Goal: Task Accomplishment & Management: Complete application form

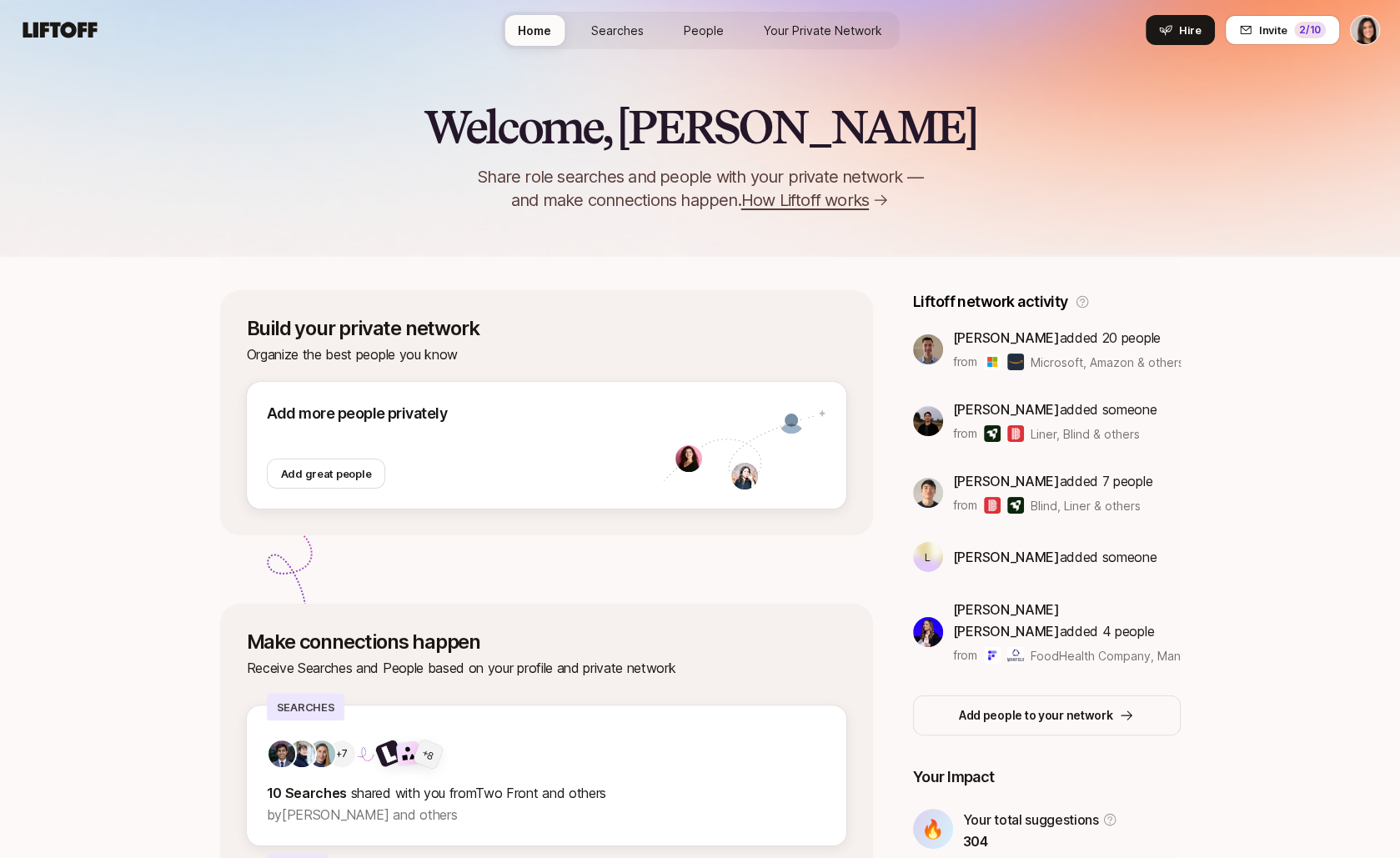
click at [1373, 33] on html "Home Searches People Your Private Network Hire Home Searches People Your Privat…" at bounding box center [700, 429] width 1400 height 858
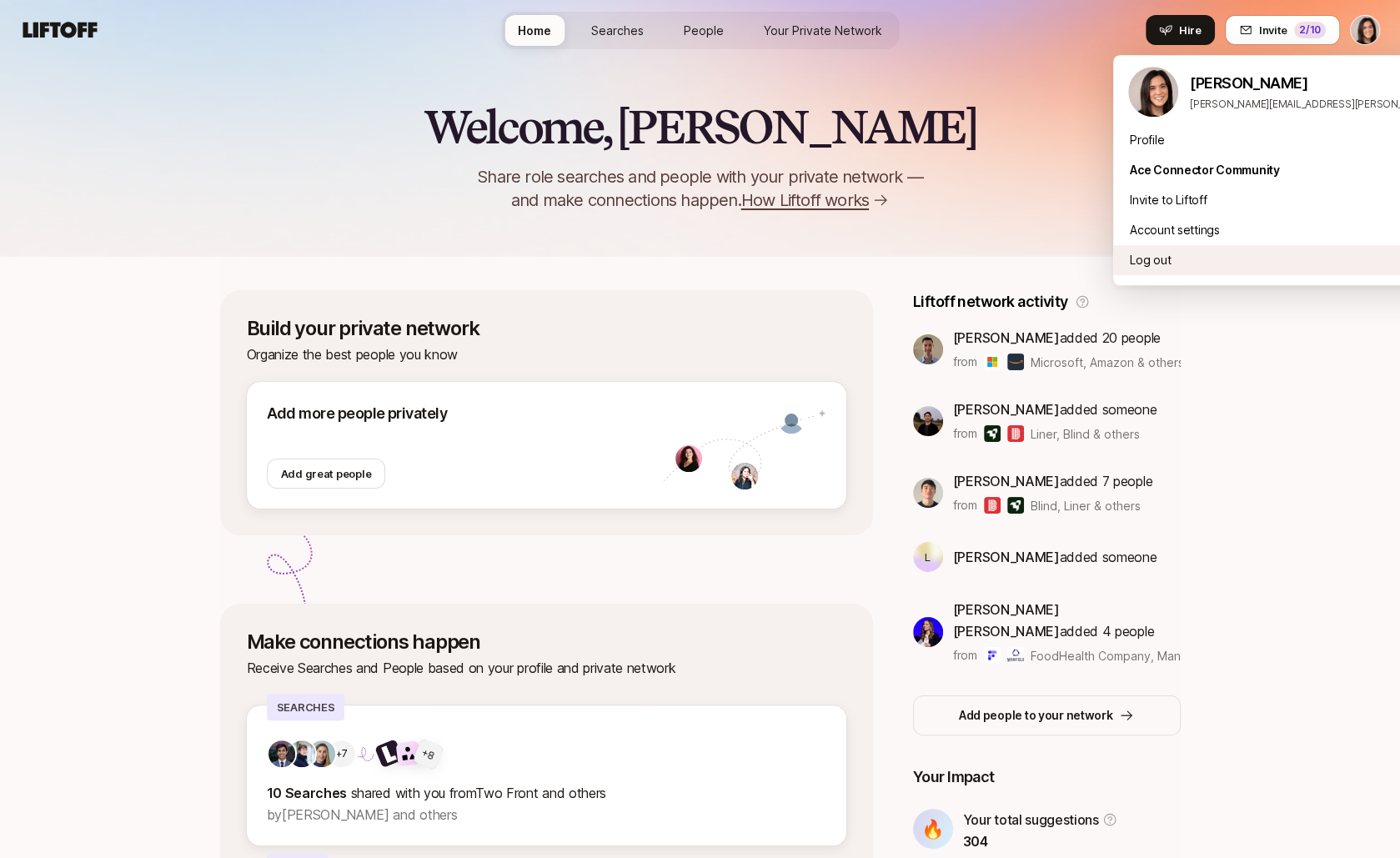
click at [1237, 259] on div "Log out" at bounding box center [1319, 259] width 412 height 30
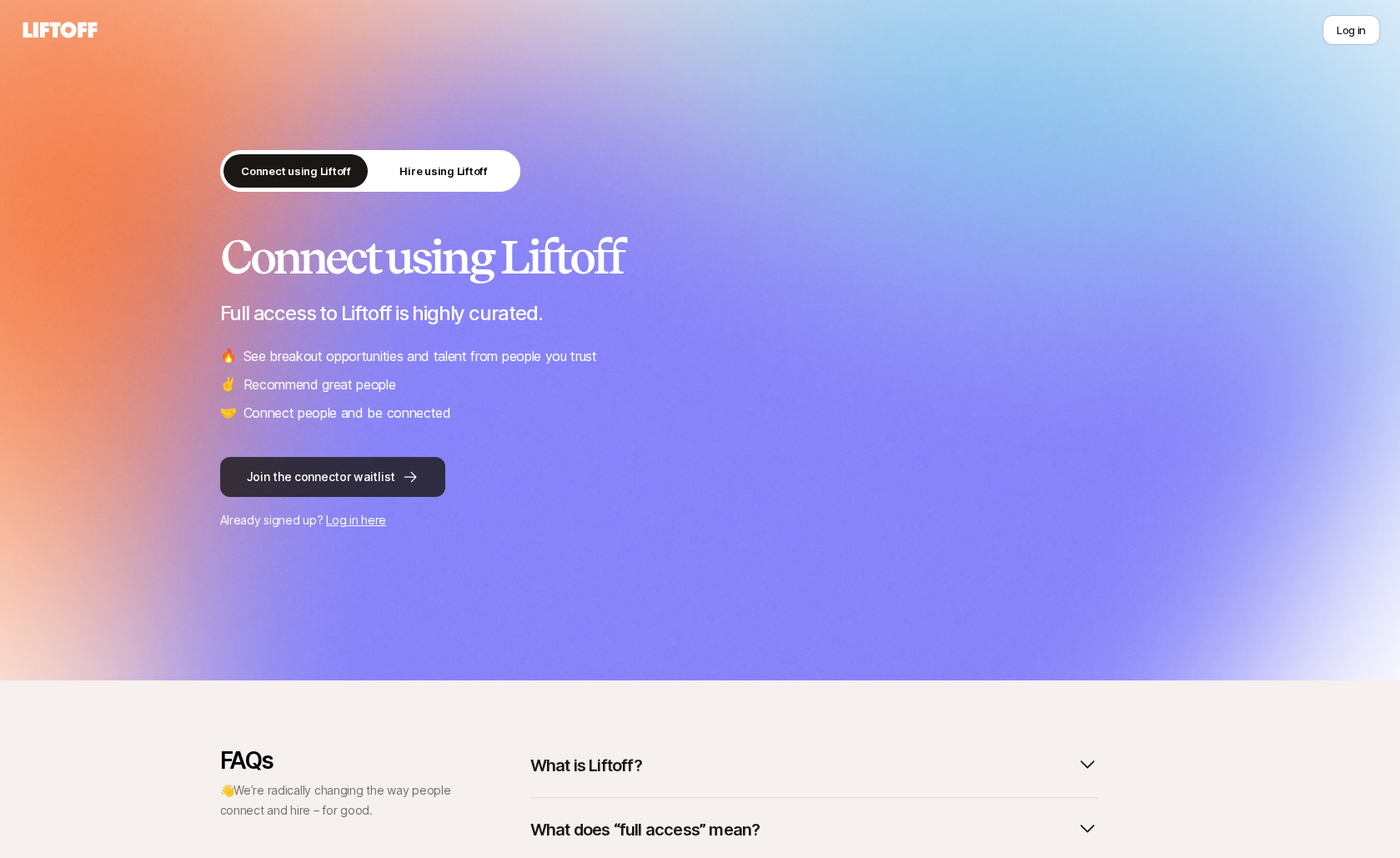
click at [315, 483] on button "Join the connector waitlist" at bounding box center [332, 477] width 225 height 40
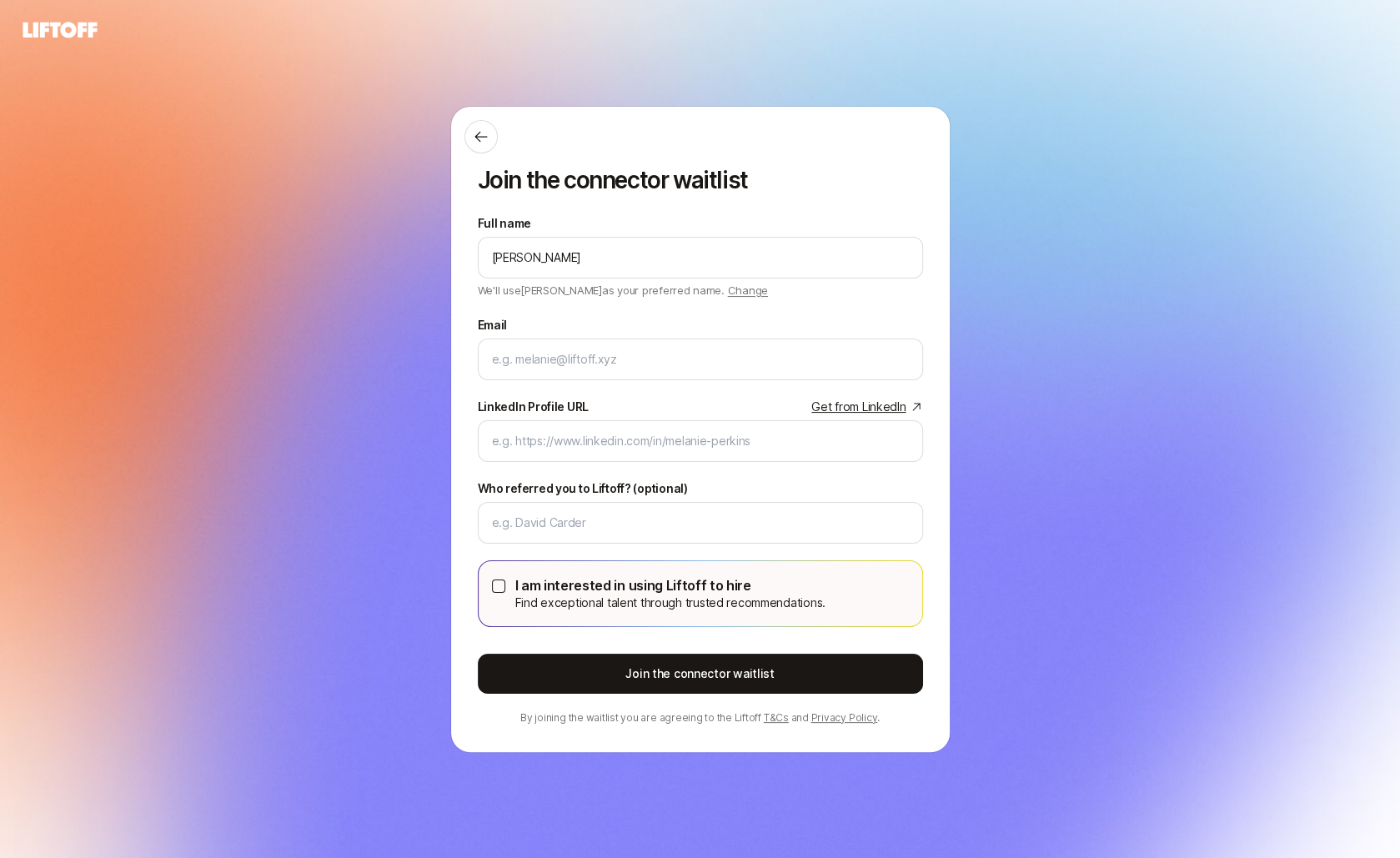
type input "[PERSON_NAME]"
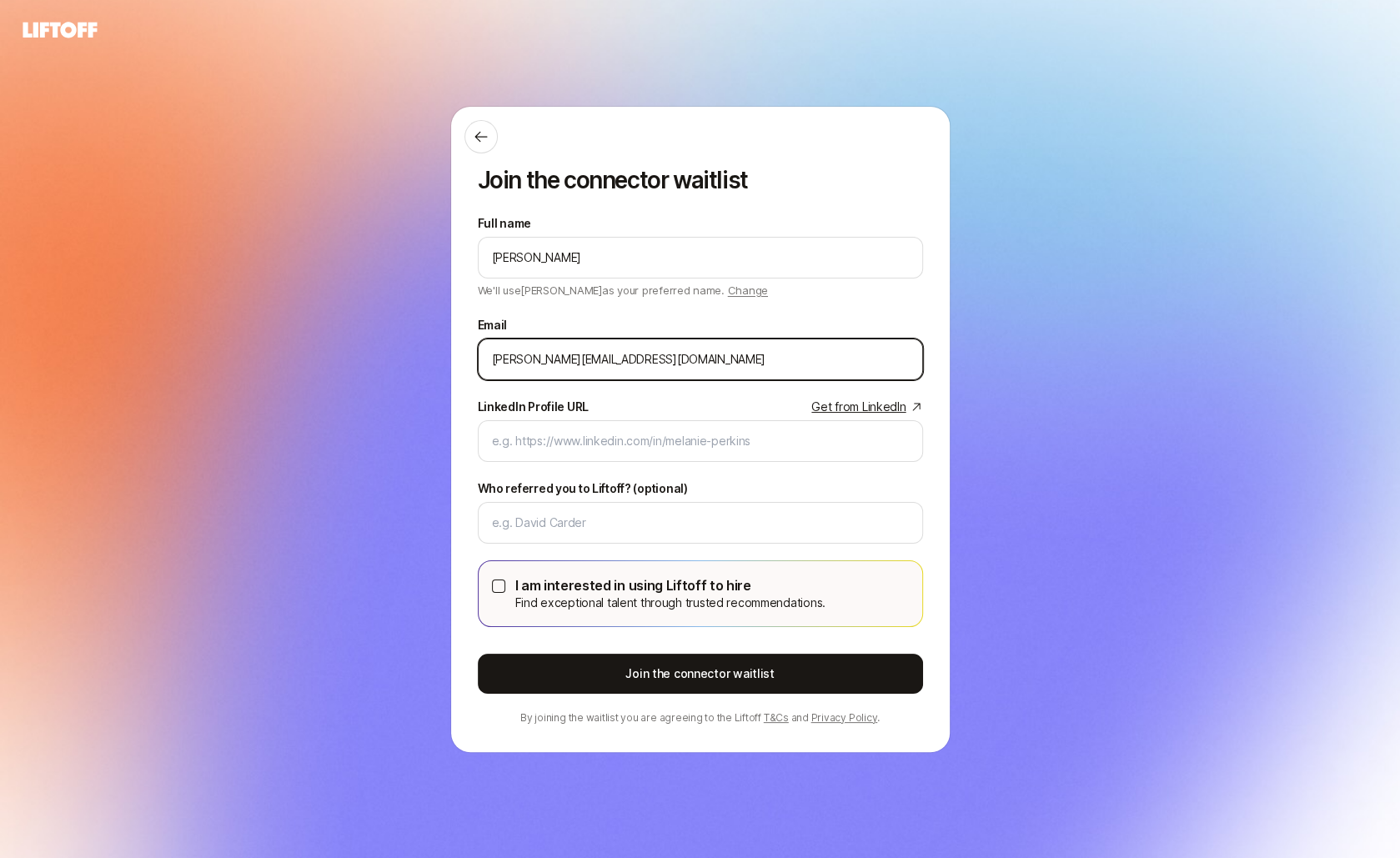
drag, startPoint x: 581, startPoint y: 356, endPoint x: 686, endPoint y: 372, distance: 106.2
click at [680, 370] on div "[PERSON_NAME][EMAIL_ADDRESS][DOMAIN_NAME]" at bounding box center [699, 360] width 445 height 42
type input "[PERSON_NAME][EMAIL_ADDRESS][DOMAIN_NAME]"
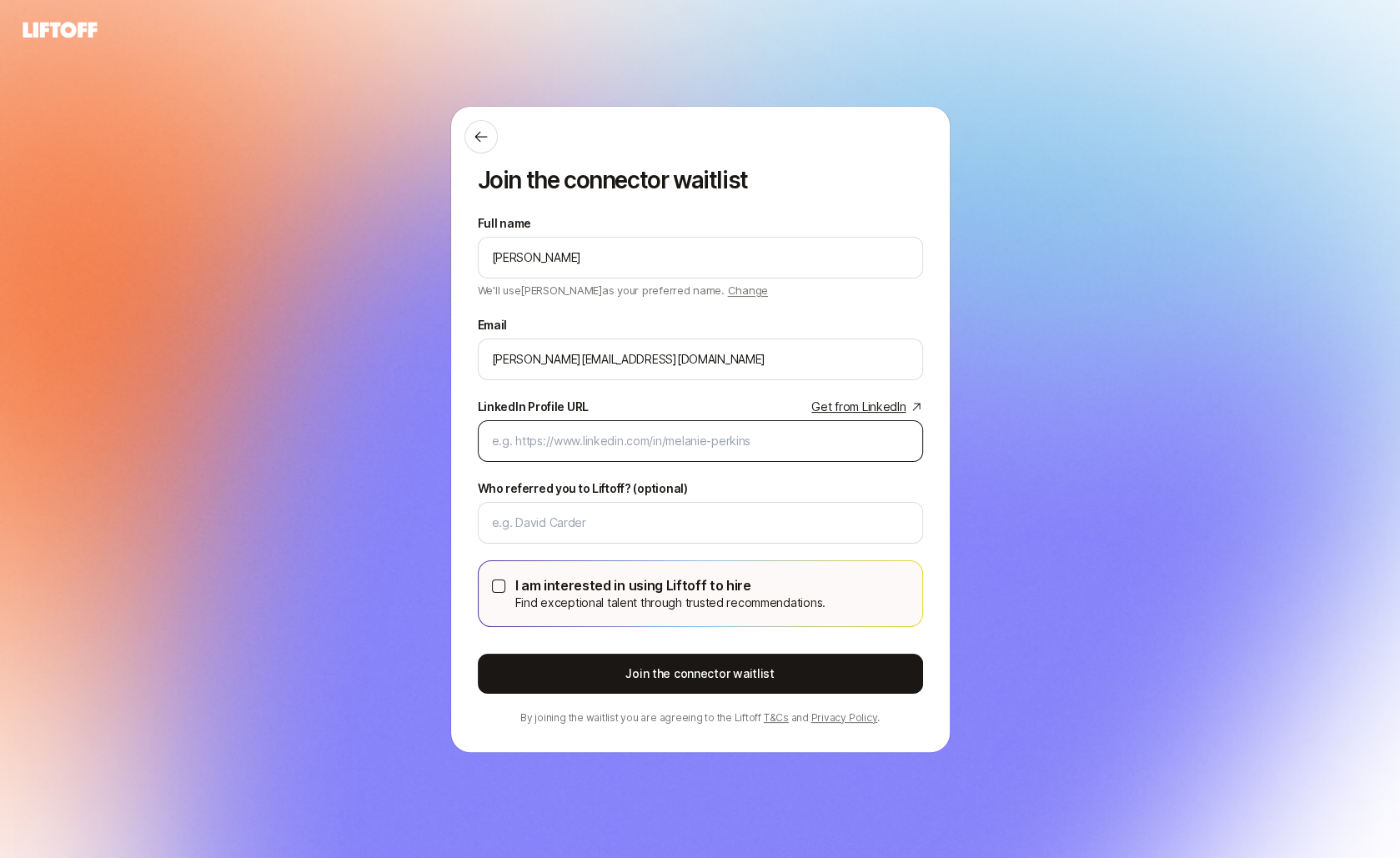
click at [639, 452] on div at bounding box center [699, 441] width 445 height 42
click at [633, 434] on input "LinkedIn Profile URL Get from LinkedIn" at bounding box center [700, 441] width 417 height 20
paste input "[URL][DOMAIN_NAME][PERSON_NAME]"
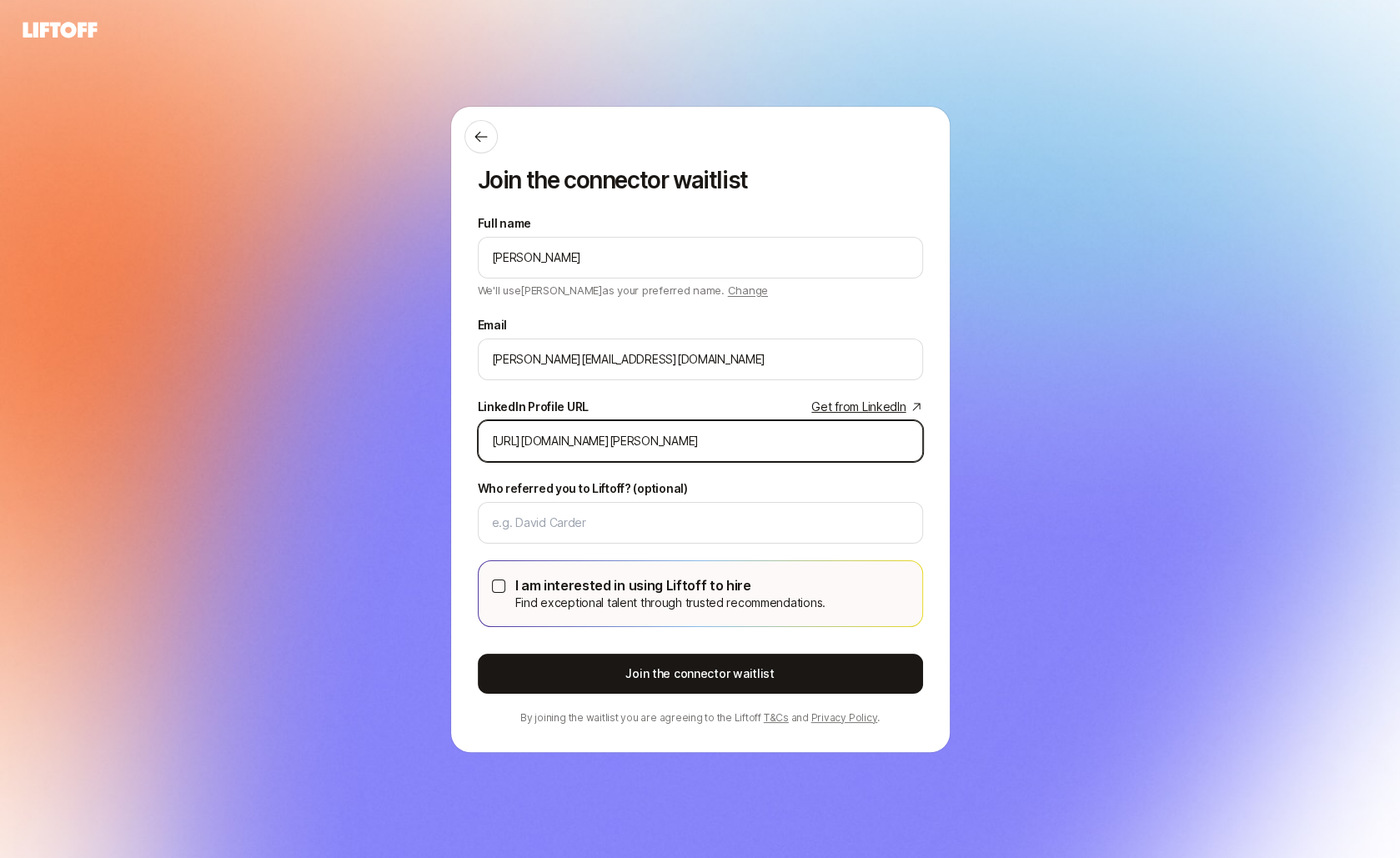
type input "[URL][DOMAIN_NAME][PERSON_NAME]"
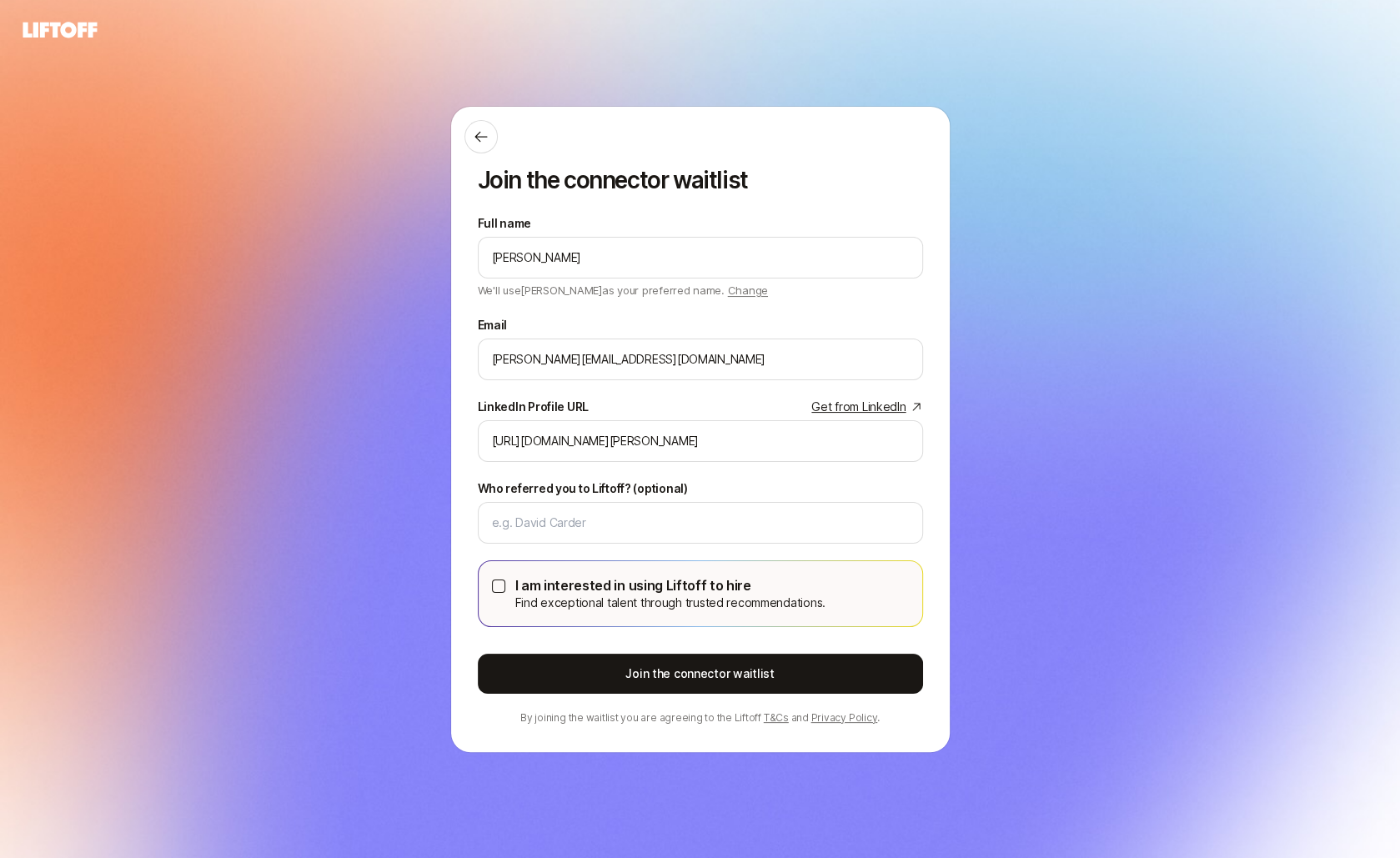
click at [512, 587] on div "I am interested in using Liftoff to hire Find exceptional talent through truste…" at bounding box center [700, 594] width 417 height 38
click at [498, 582] on button "I am interested in using Liftoff to hire Find exceptional talent through truste…" at bounding box center [498, 586] width 13 height 13
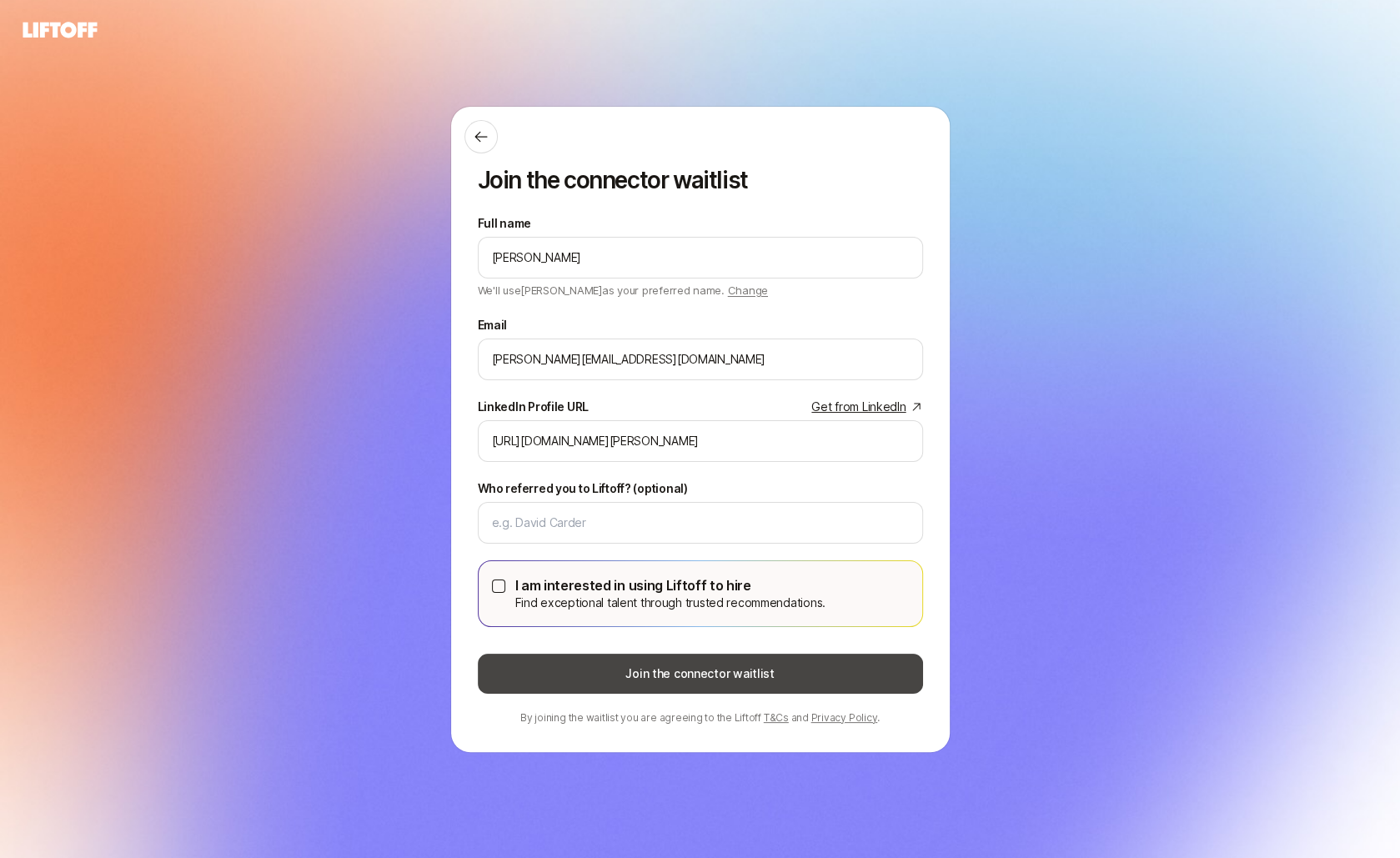
click at [511, 661] on button "Join the connector waitlist" at bounding box center [699, 673] width 445 height 40
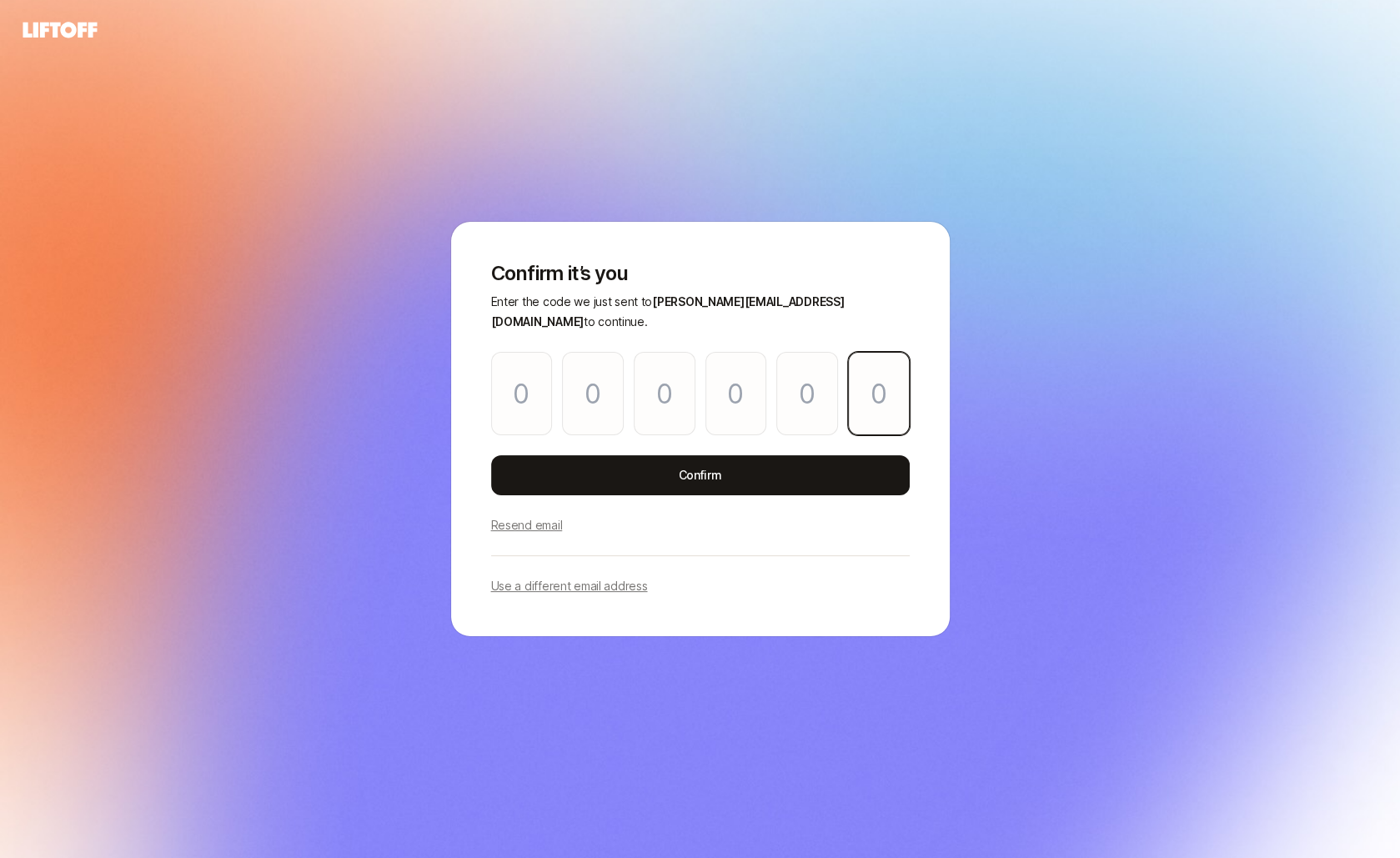
paste input "3"
type input "6"
type input "2"
type input "7"
type input "8"
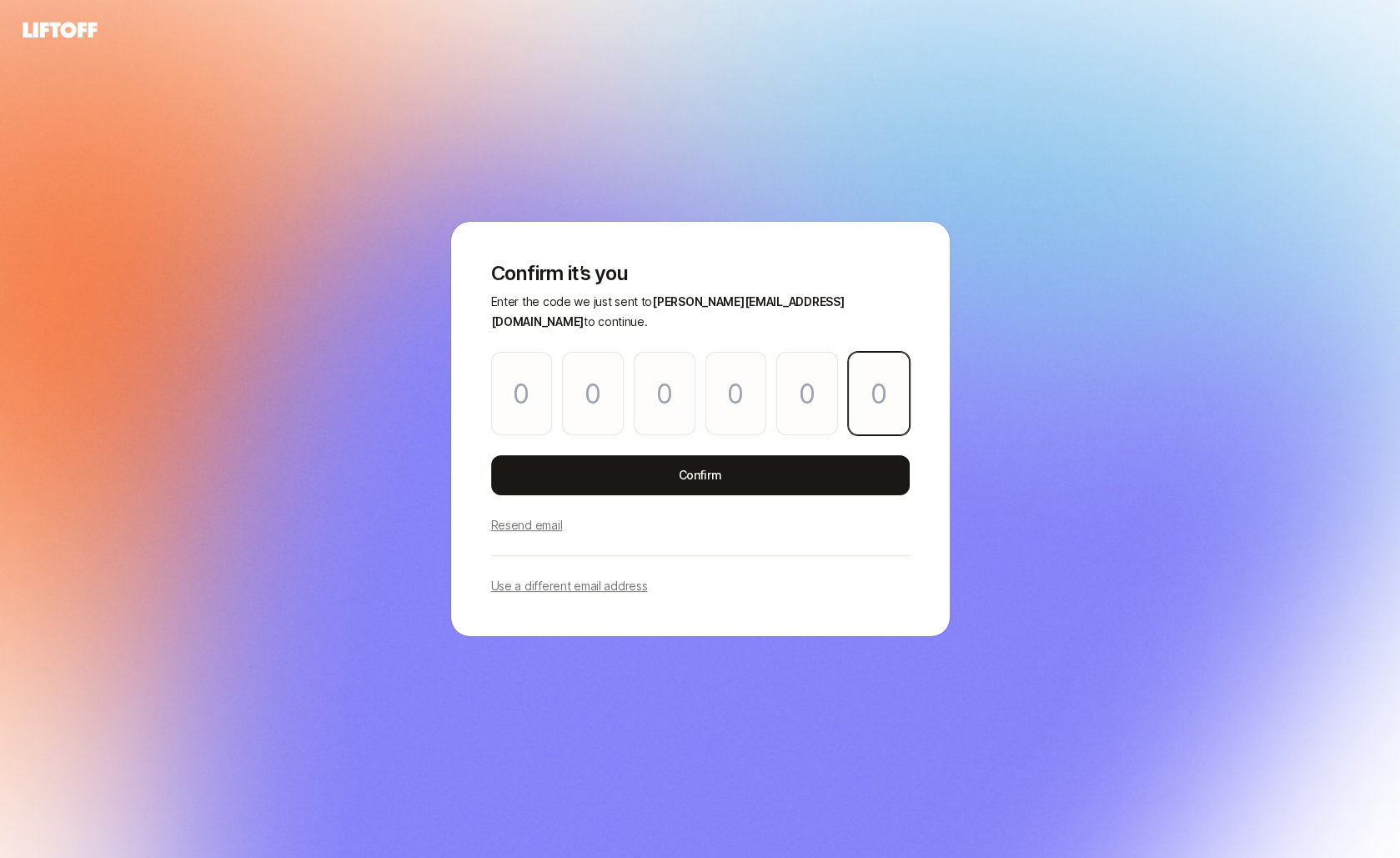
type input "5"
type input "3"
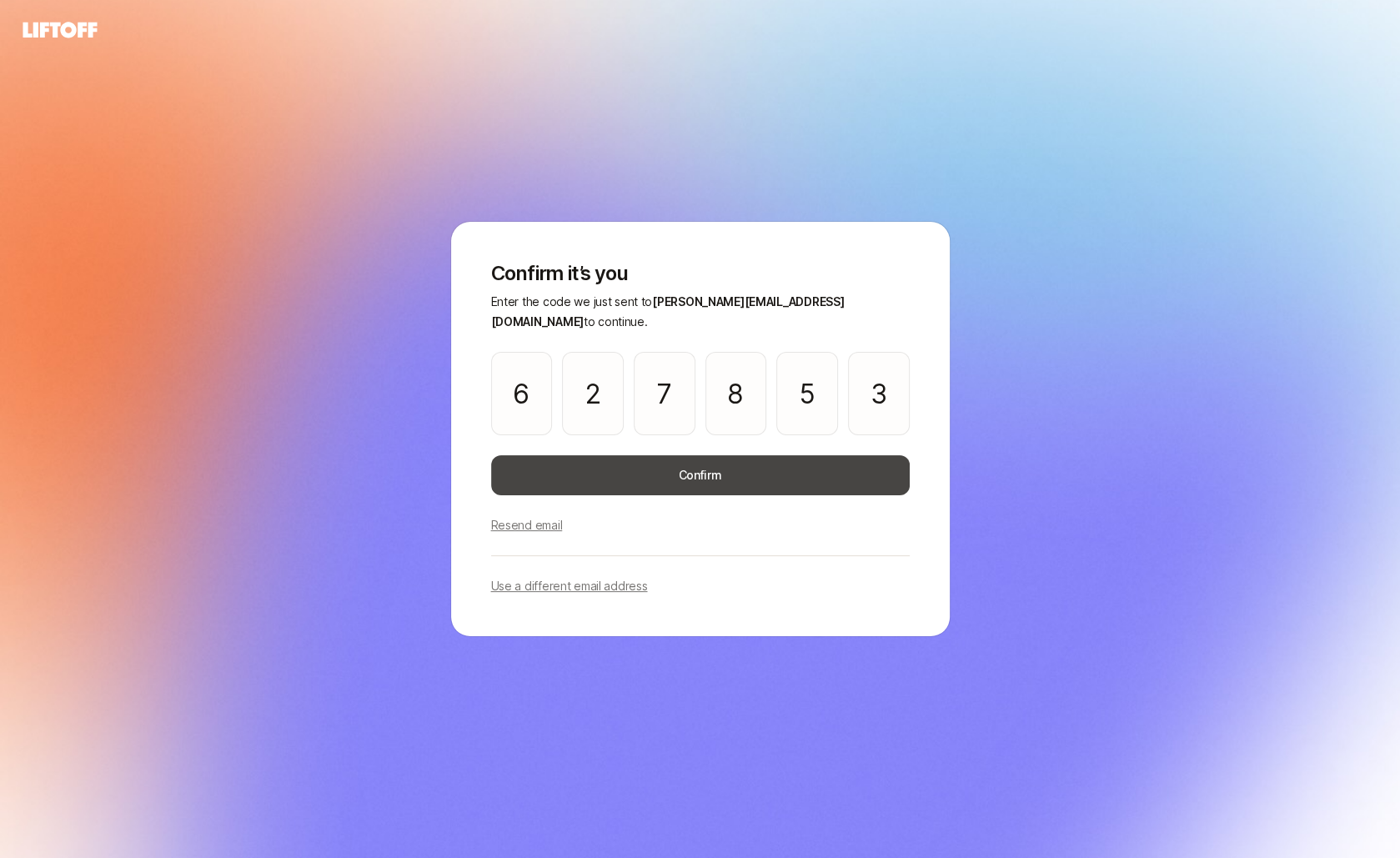
click at [740, 471] on button "Confirm" at bounding box center [700, 475] width 419 height 40
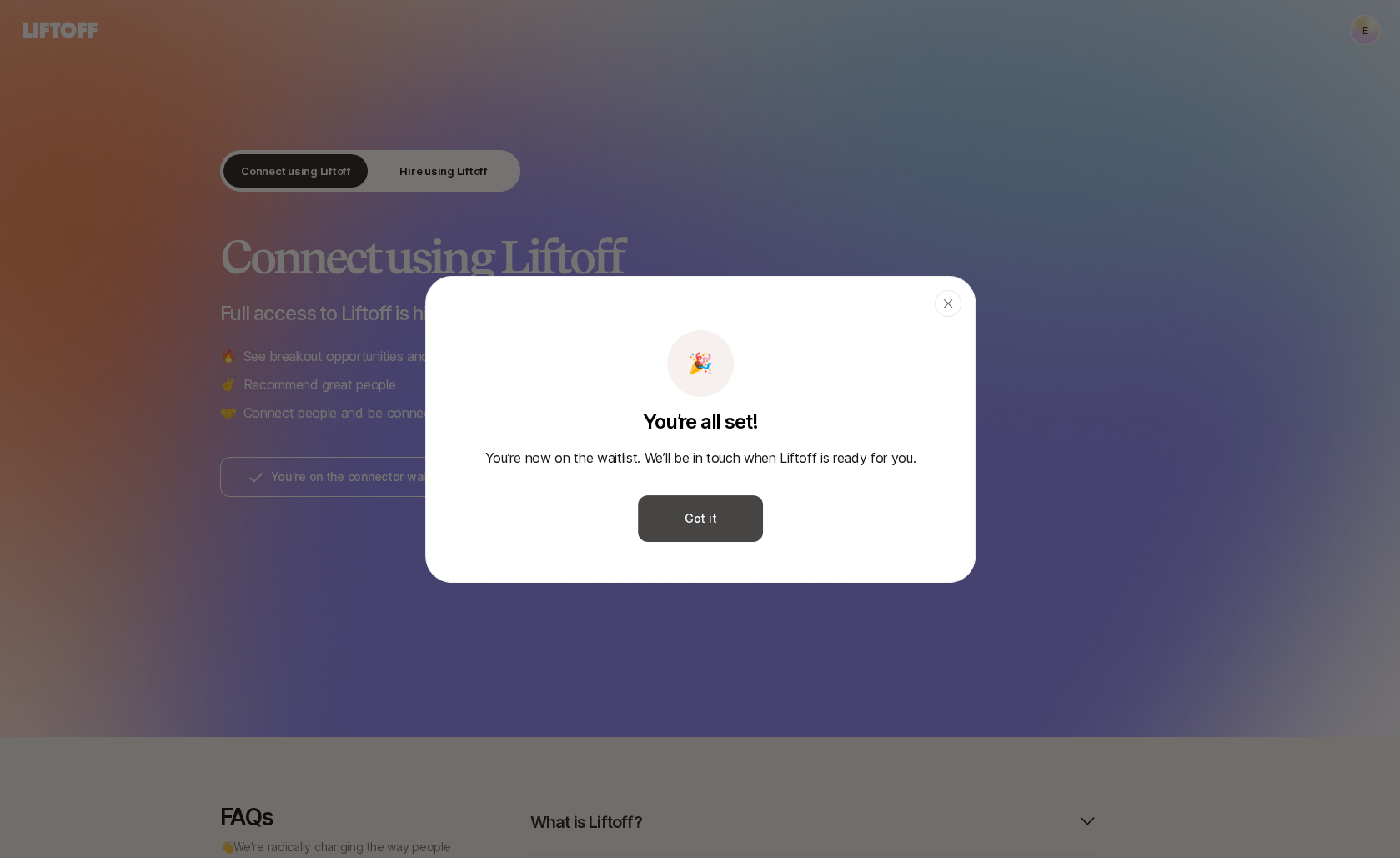
click at [721, 519] on button "Got it" at bounding box center [700, 518] width 125 height 47
